Goal: Book appointment/travel/reservation

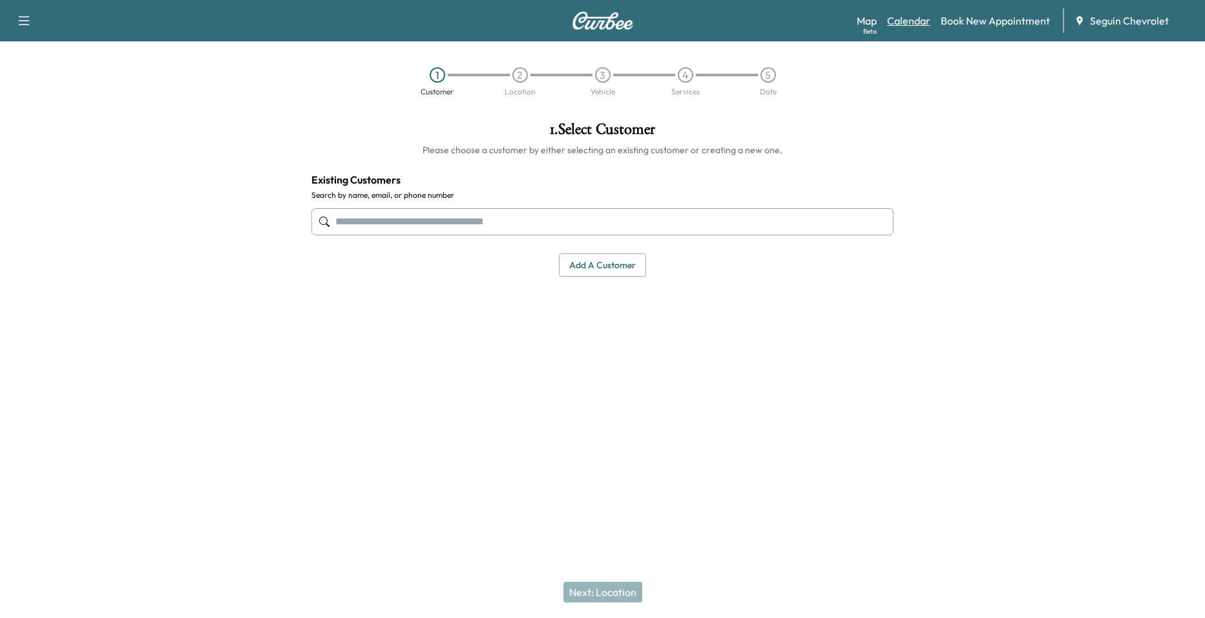
click at [907, 22] on link "Calendar" at bounding box center [908, 21] width 43 height 16
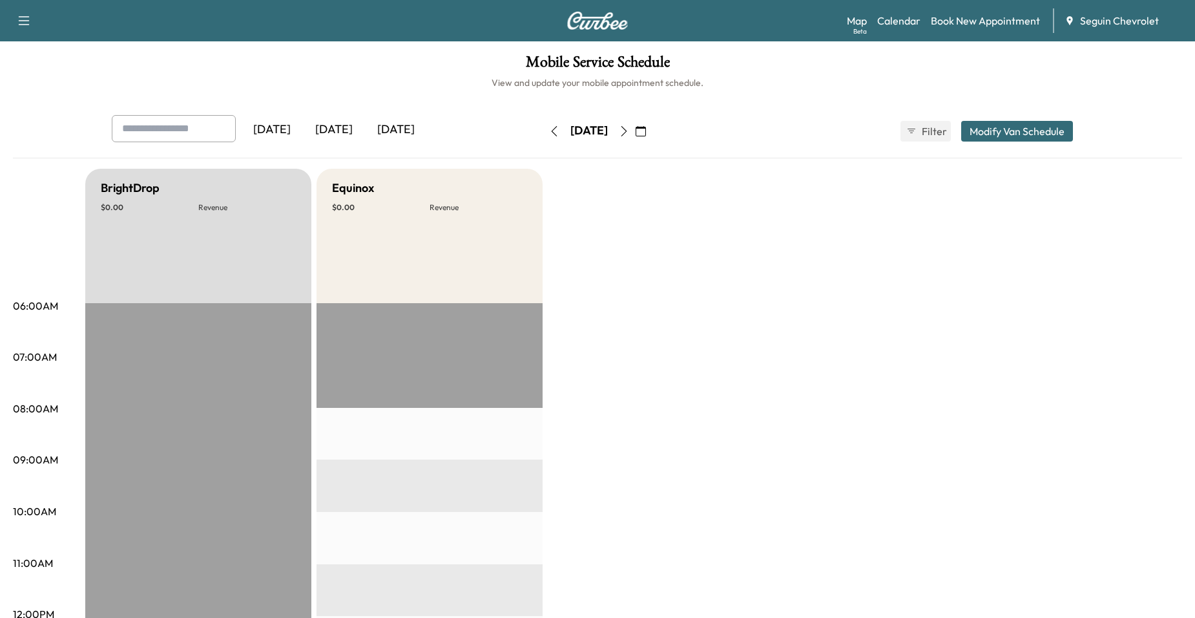
click at [629, 132] on icon "button" at bounding box center [624, 131] width 10 height 10
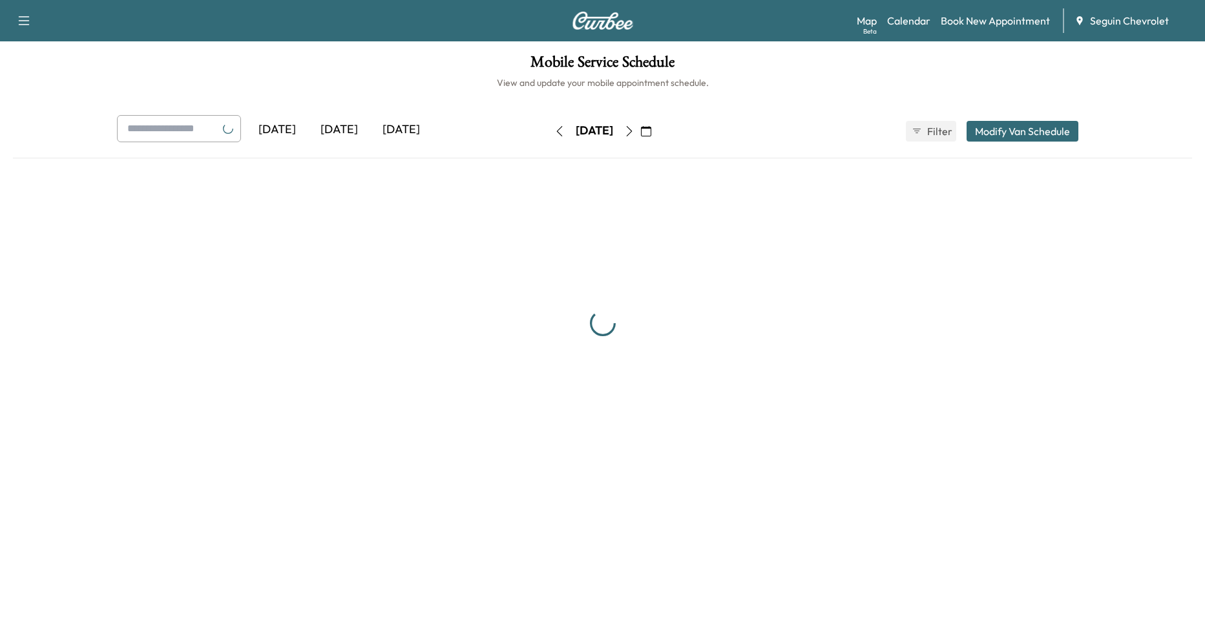
click at [634, 132] on icon "button" at bounding box center [629, 131] width 10 height 10
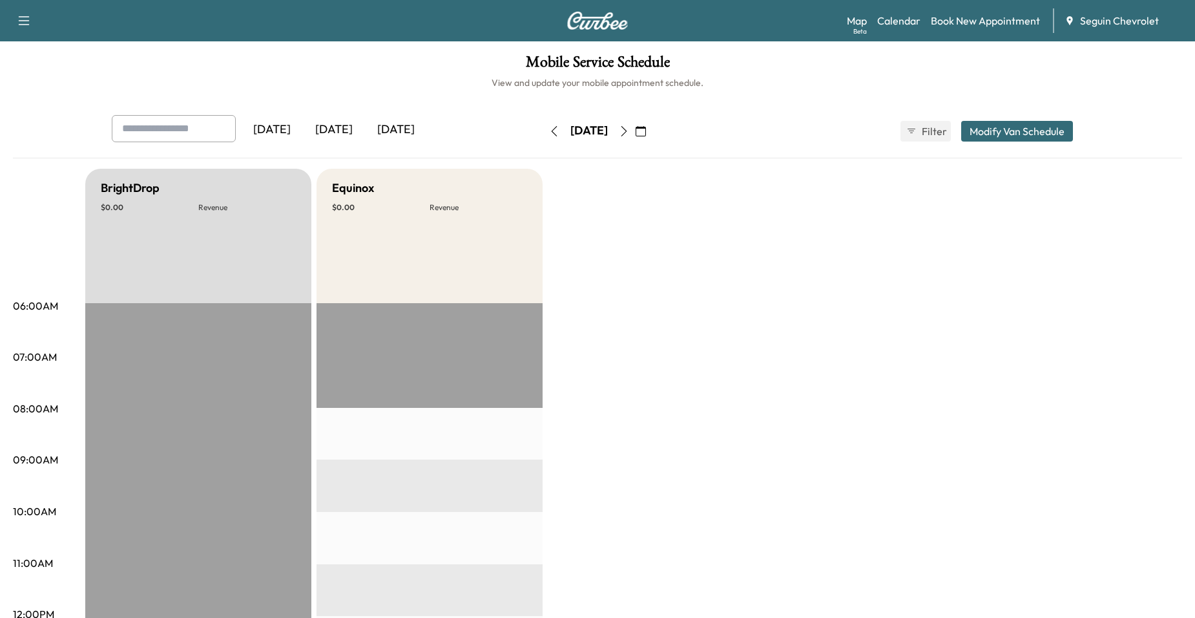
click at [629, 129] on icon "button" at bounding box center [624, 131] width 10 height 10
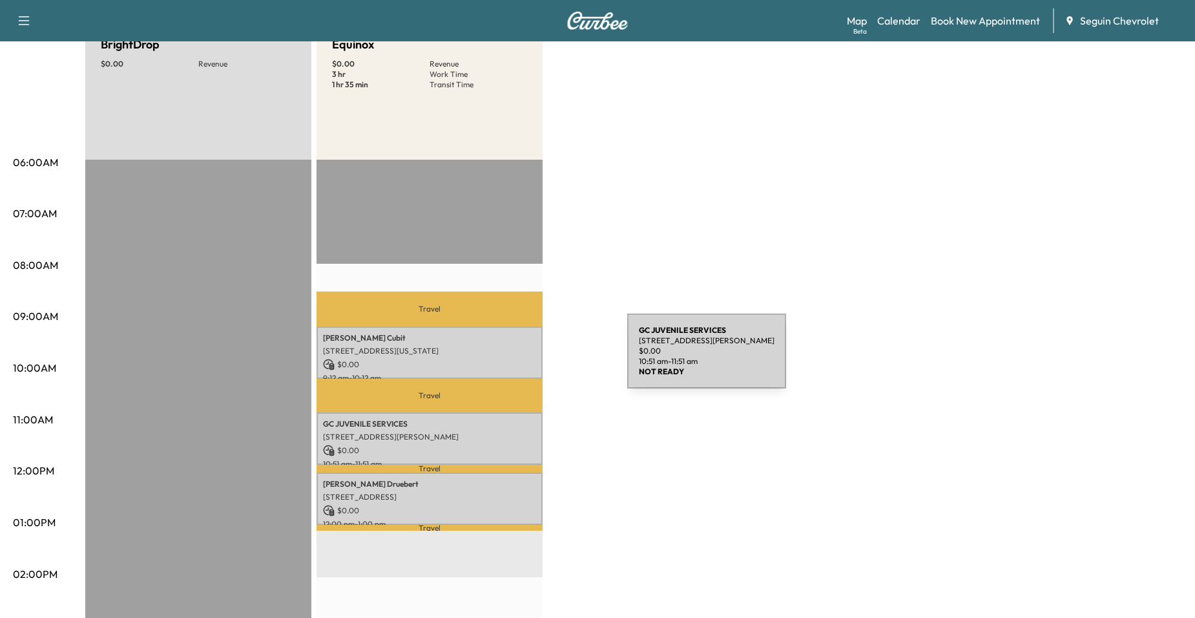
scroll to position [129, 0]
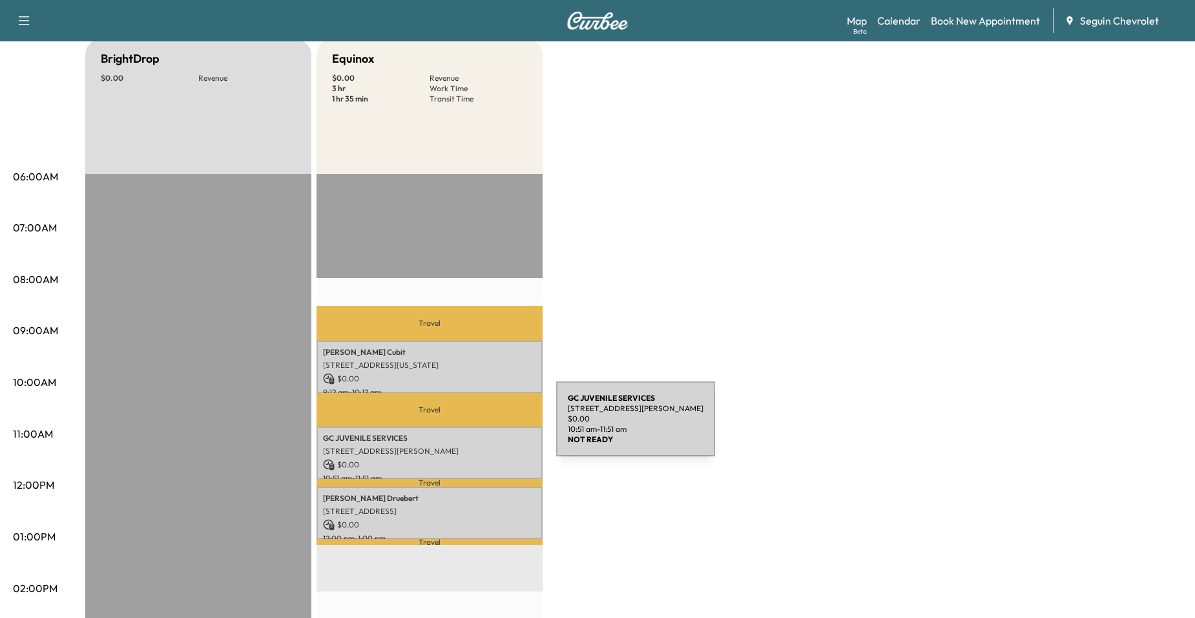
click at [459, 426] on div "GC JUVENILE SERVICES [STREET_ADDRESS][PERSON_NAME] $ 0.00 10:51 am - 11:51 am" at bounding box center [430, 452] width 226 height 52
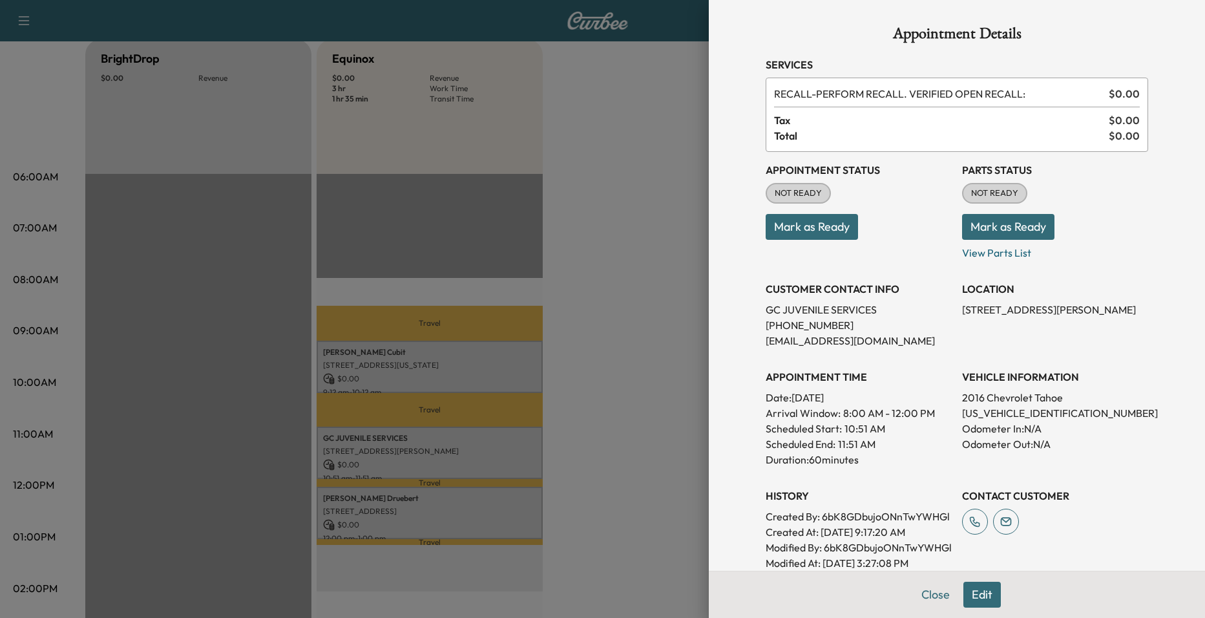
click at [510, 477] on div at bounding box center [602, 309] width 1205 height 618
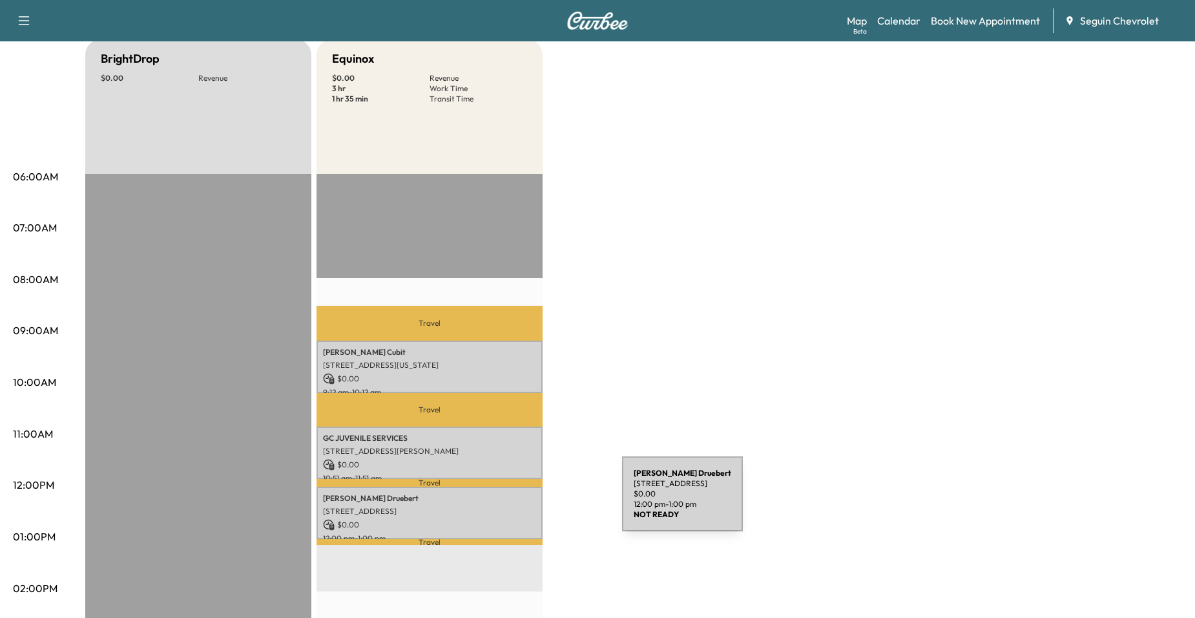
click at [518, 501] on div "[PERSON_NAME] [STREET_ADDRESS] $ 0.00 12:00 pm - 1:00 pm" at bounding box center [430, 512] width 226 height 52
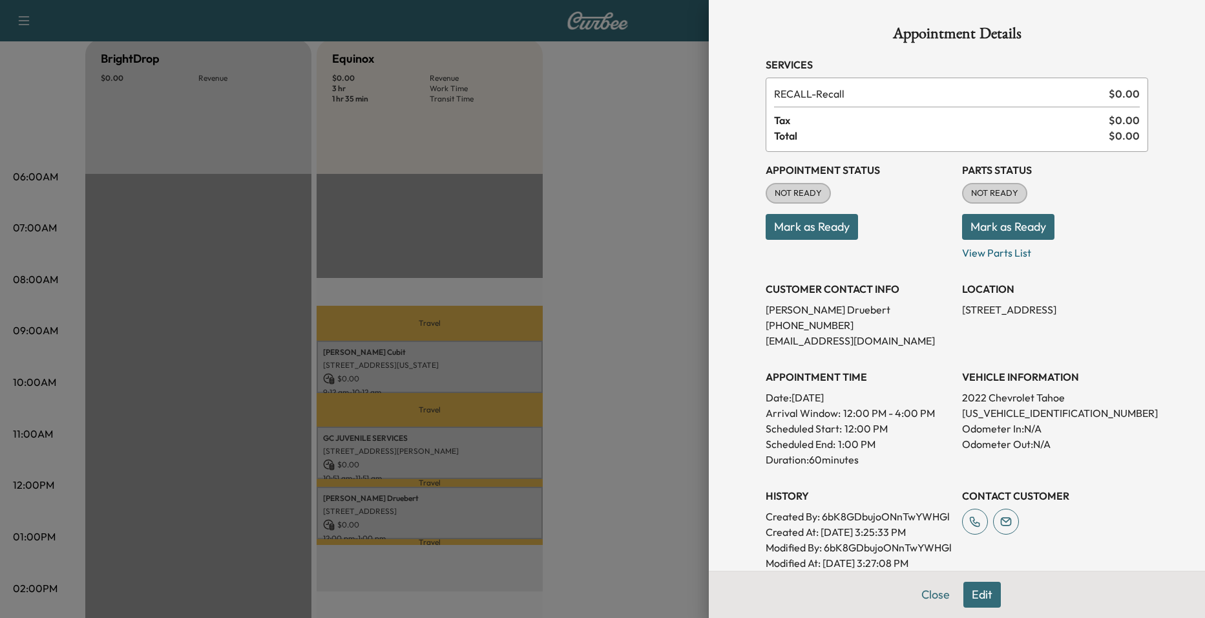
click at [572, 384] on div at bounding box center [602, 309] width 1205 height 618
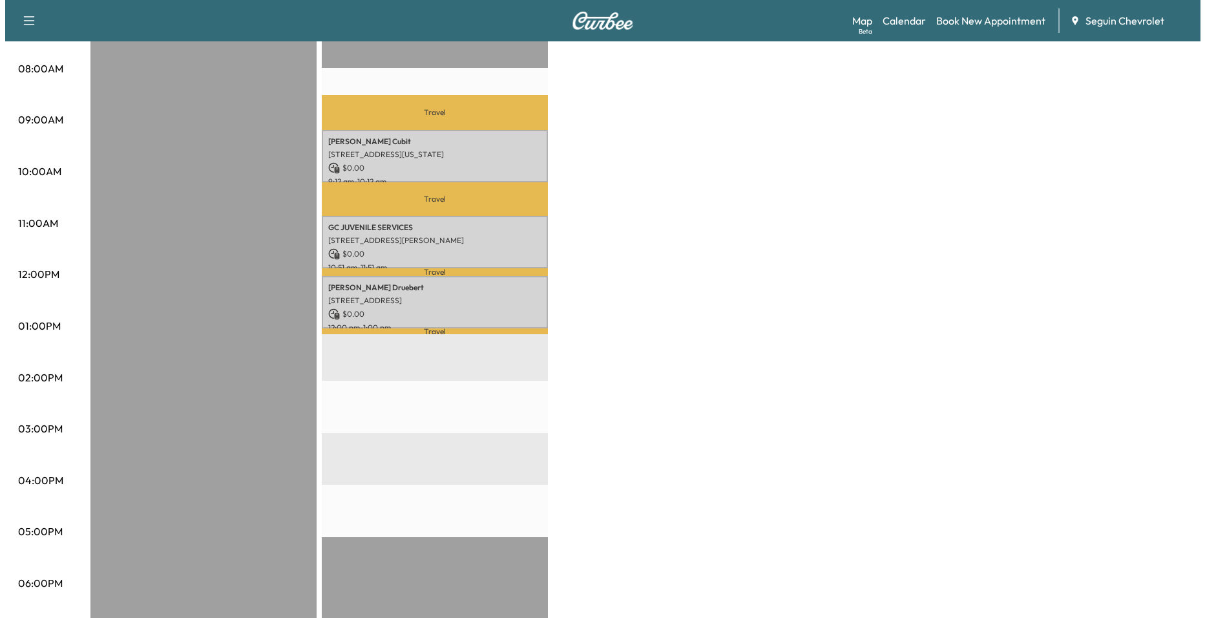
scroll to position [258, 0]
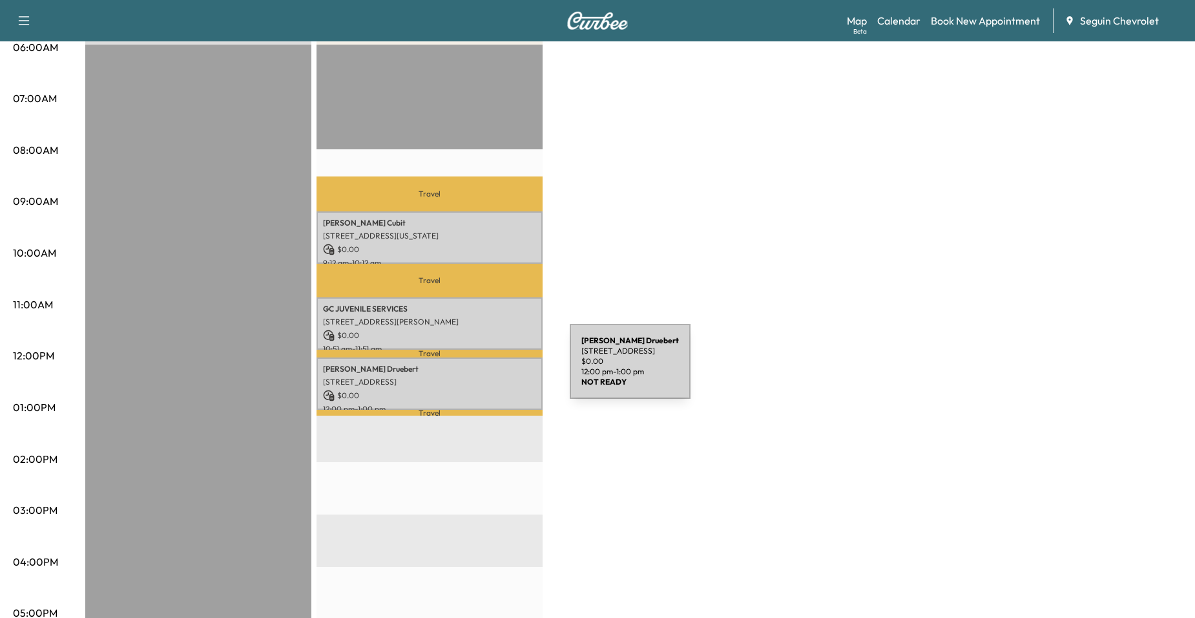
click at [473, 369] on p "[PERSON_NAME]" at bounding box center [429, 369] width 213 height 10
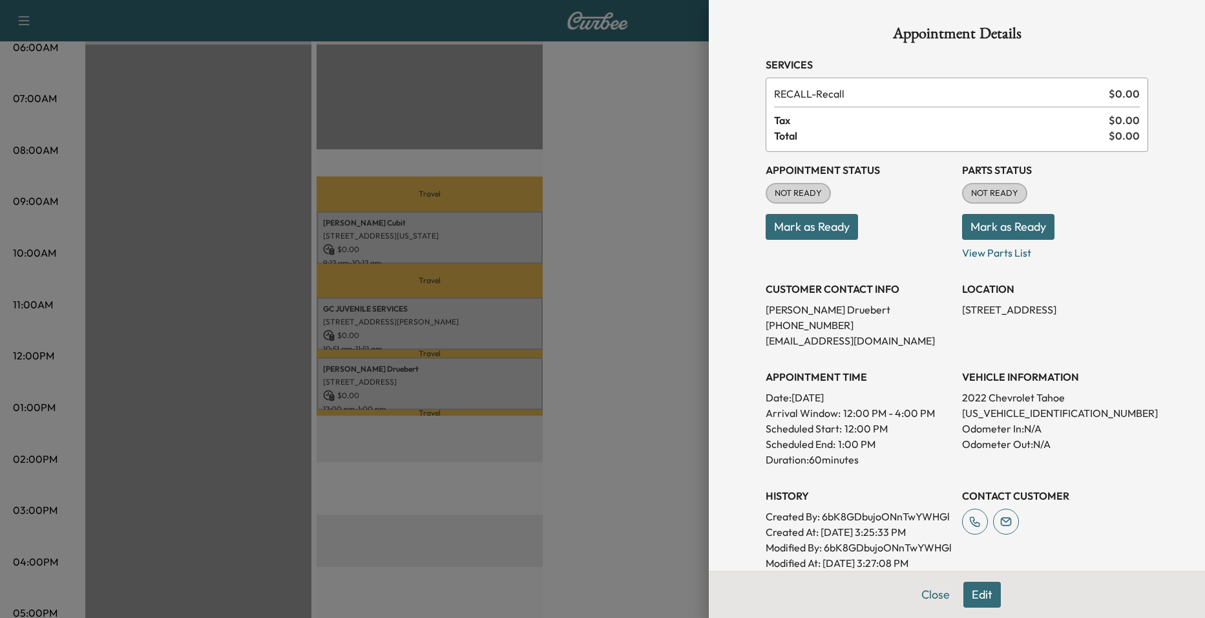
click at [694, 280] on div at bounding box center [602, 309] width 1205 height 618
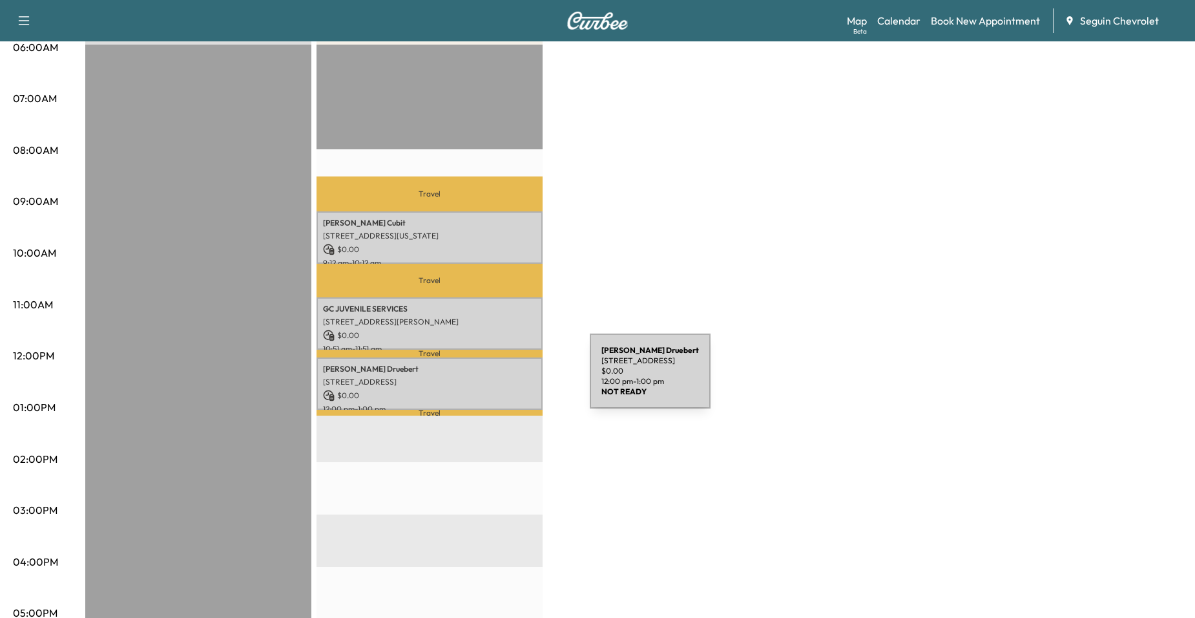
click at [493, 379] on p "[STREET_ADDRESS]" at bounding box center [429, 382] width 213 height 10
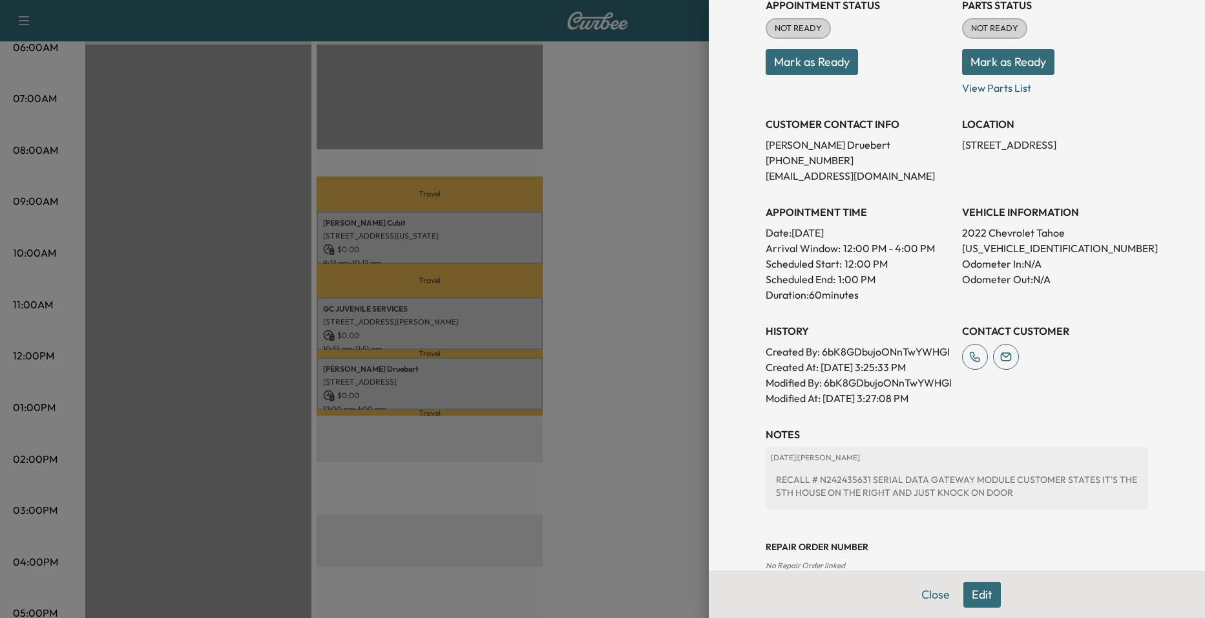
scroll to position [282, 0]
